Goal: Task Accomplishment & Management: Manage account settings

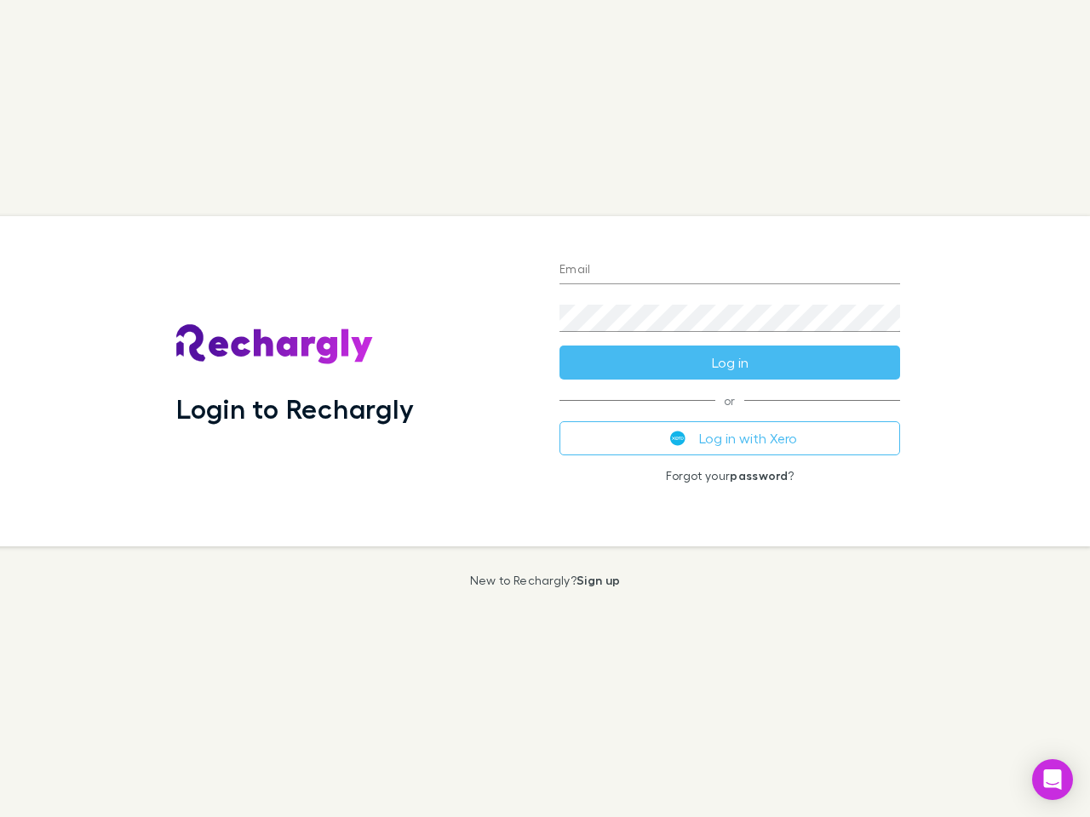
click at [545, 409] on div "Login to Rechargly" at bounding box center [354, 381] width 383 height 330
click at [730, 271] on input "Email" at bounding box center [729, 270] width 341 height 27
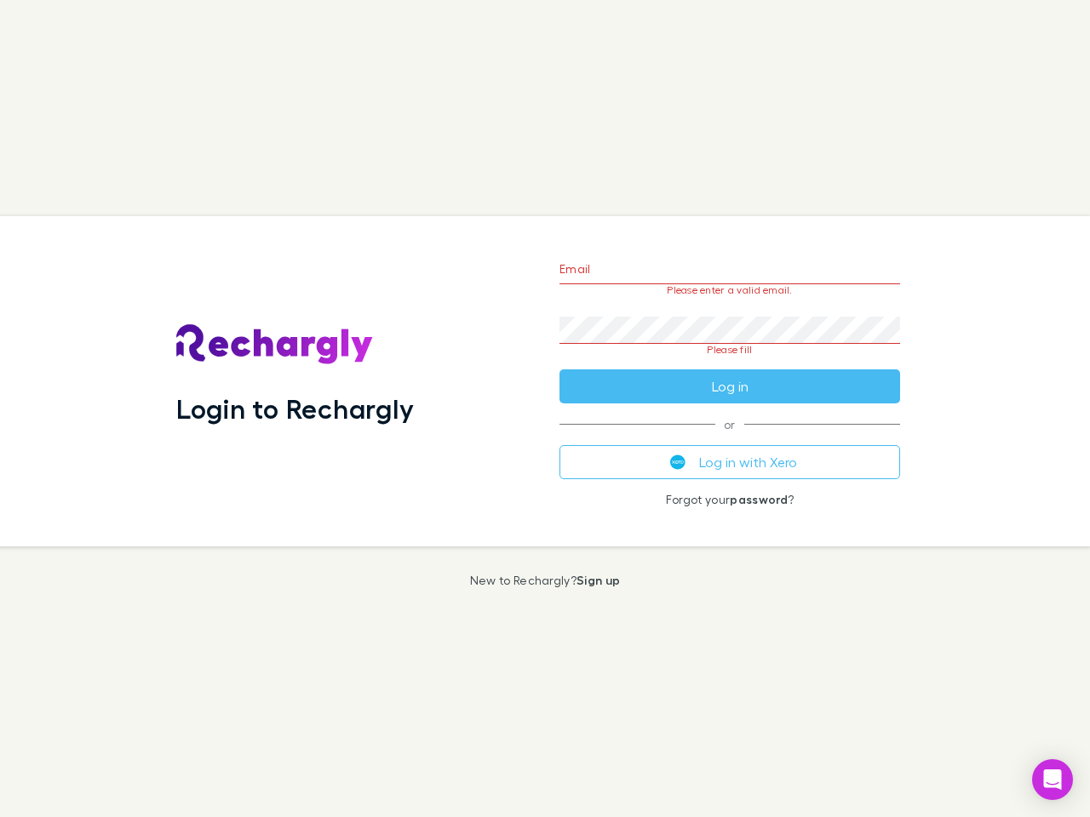
click at [730, 363] on form "Email Please enter a valid email. Password Please fill Log in" at bounding box center [729, 323] width 341 height 160
click at [730, 438] on div "Email Please enter a valid email. Password Please fill Log in or Log in with Xe…" at bounding box center [730, 381] width 368 height 330
click at [1052, 780] on icon "Open Intercom Messenger" at bounding box center [1053, 780] width 18 height 20
